Goal: Task Accomplishment & Management: Use online tool/utility

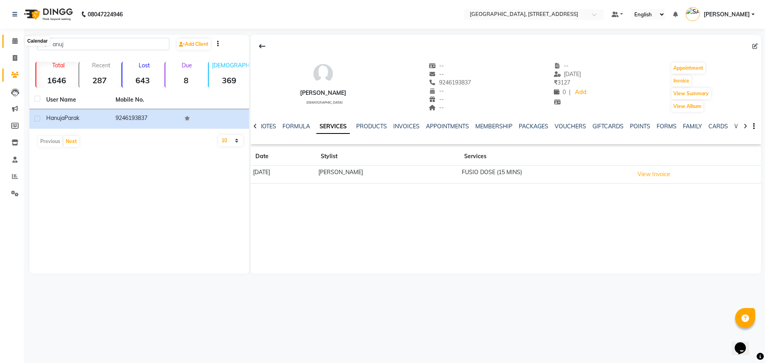
click at [14, 41] on icon at bounding box center [14, 41] width 5 height 6
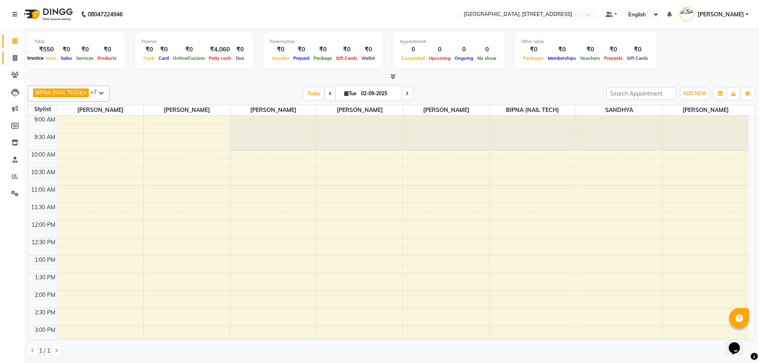
click at [13, 55] on icon at bounding box center [15, 58] width 4 height 6
select select "service"
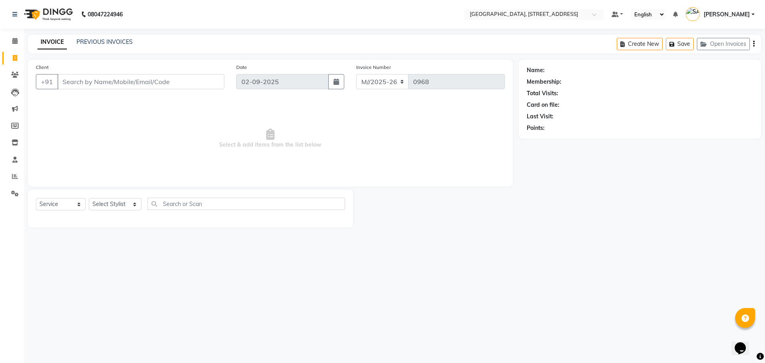
click at [186, 83] on input "Client" at bounding box center [140, 81] width 167 height 15
click at [16, 39] on icon at bounding box center [14, 41] width 5 height 6
